Goal: Task Accomplishment & Management: Manage account settings

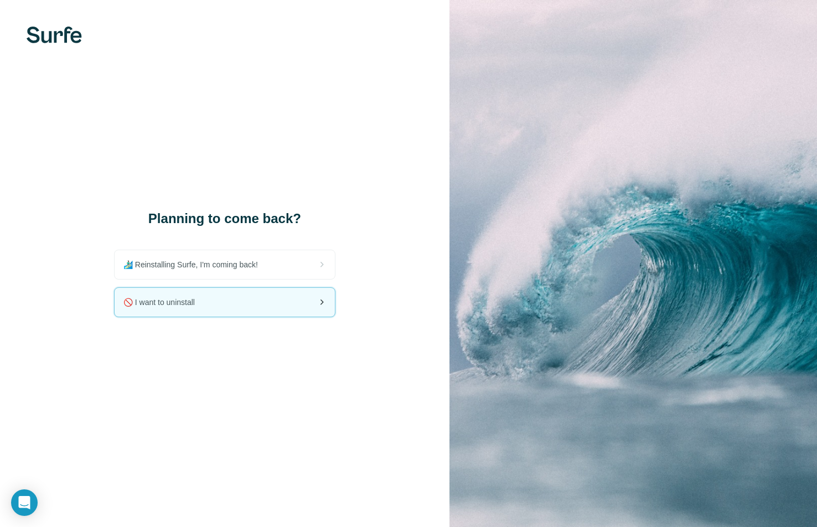
click at [230, 307] on div "🚫 I want to uninstall" at bounding box center [225, 302] width 220 height 29
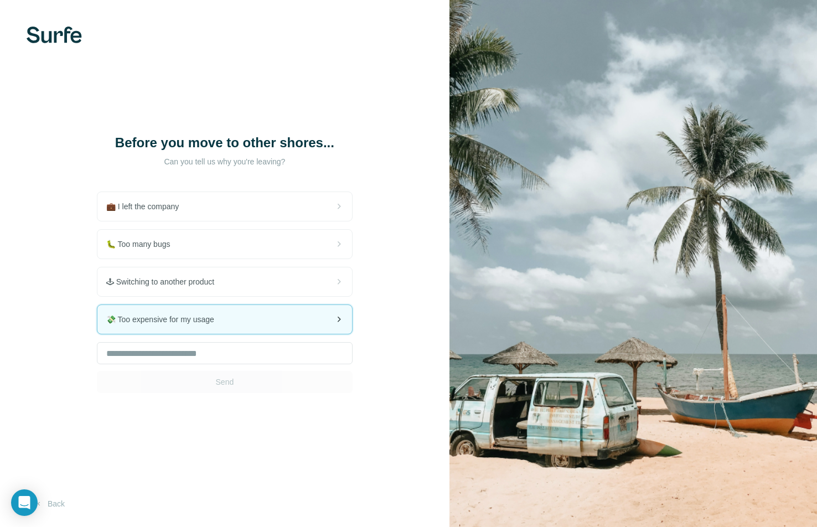
click at [200, 318] on span "💸 Too expensive for my usage" at bounding box center [164, 319] width 117 height 11
